Goal: Task Accomplishment & Management: Manage account settings

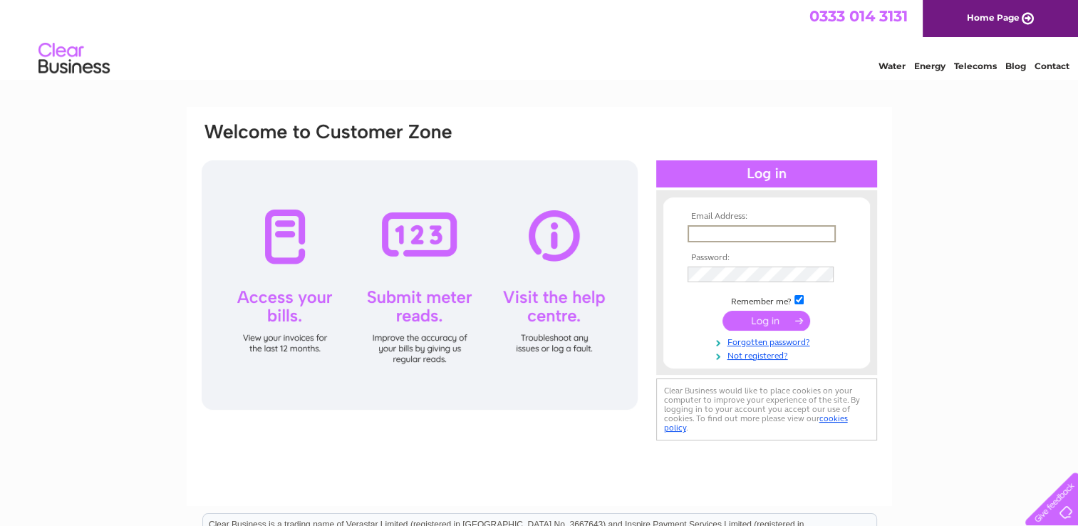
click at [690, 232] on input "text" at bounding box center [761, 233] width 148 height 17
type input "[EMAIL_ADDRESS][DOMAIN_NAME]"
click at [773, 319] on input "submit" at bounding box center [766, 319] width 88 height 20
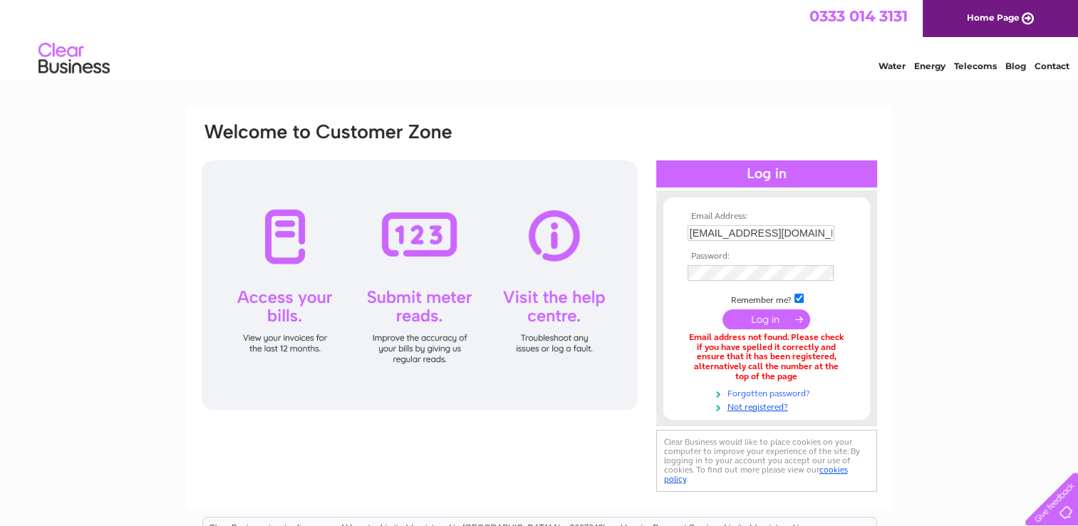
click at [768, 392] on link "Forgotten password?" at bounding box center [768, 392] width 162 height 14
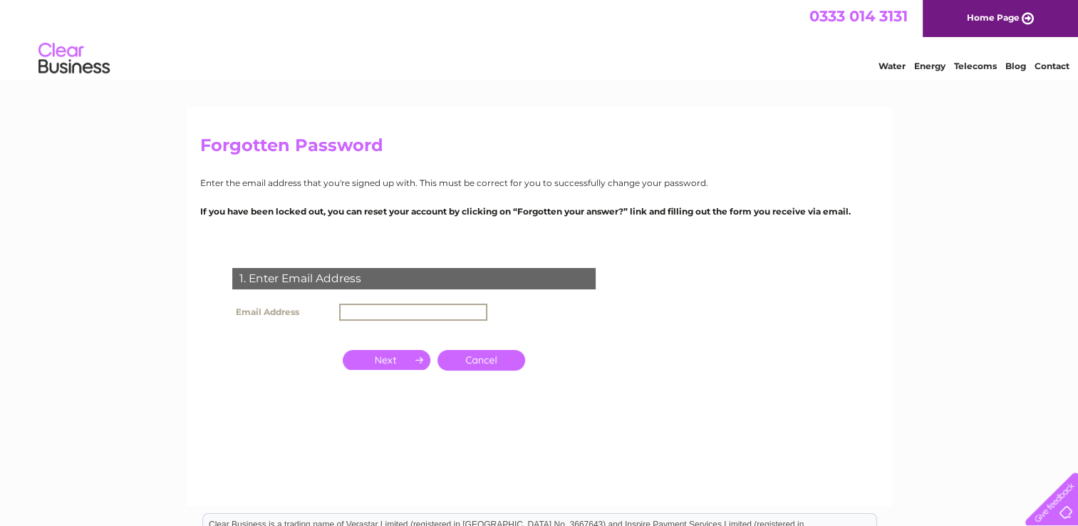
click at [348, 311] on input "text" at bounding box center [413, 311] width 148 height 17
type input "[EMAIL_ADDRESS][DOMAIN_NAME]"
click at [395, 363] on input "button" at bounding box center [387, 360] width 88 height 20
